Goal: Task Accomplishment & Management: Manage account settings

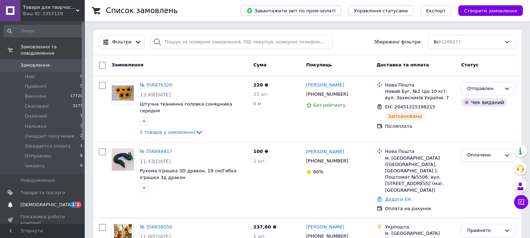
click at [58, 202] on span "[DEMOGRAPHIC_DATA]" at bounding box center [42, 205] width 45 height 6
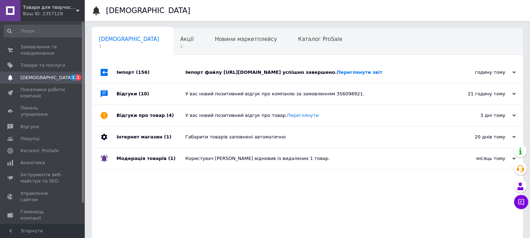
click at [490, 71] on div "годину тому [DATE]" at bounding box center [484, 72] width 78 height 21
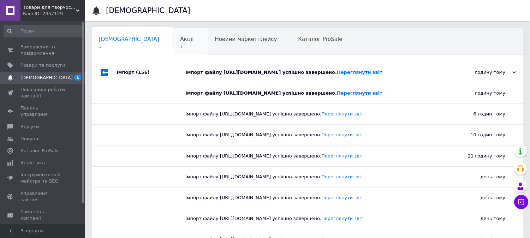
click at [181, 44] on span "1" at bounding box center [187, 46] width 13 height 5
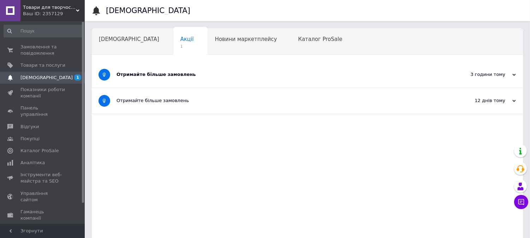
click at [172, 71] on div "Отримайте більше замовлень" at bounding box center [281, 74] width 329 height 6
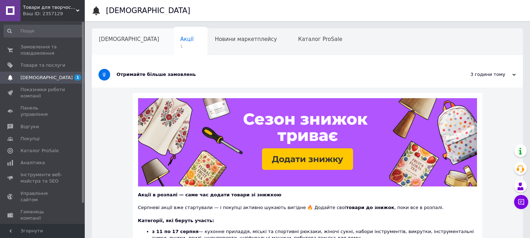
click at [112, 38] on span "[DEMOGRAPHIC_DATA]" at bounding box center [129, 39] width 60 height 6
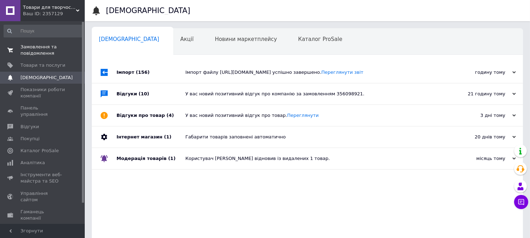
click at [42, 48] on span "Замовлення та повідомлення" at bounding box center [42, 50] width 45 height 13
